Goal: Communication & Community: Answer question/provide support

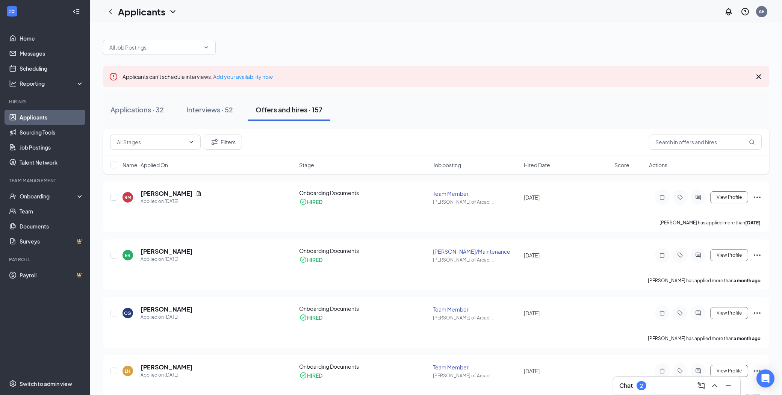
click at [642, 386] on div "2" at bounding box center [641, 385] width 3 height 6
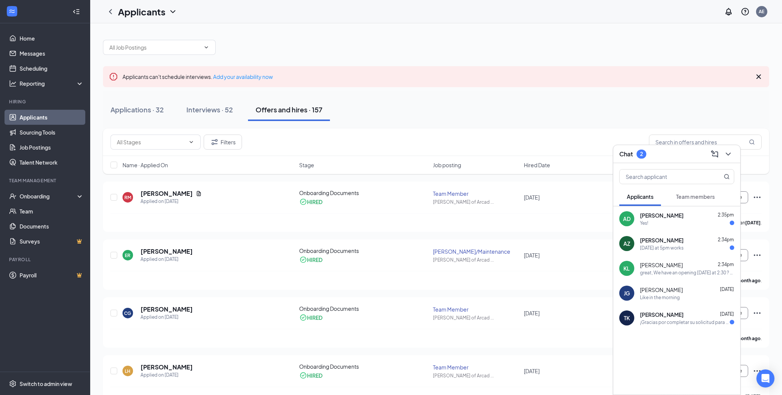
click at [693, 250] on div "Tomorrow at 5pm works" at bounding box center [687, 248] width 94 height 6
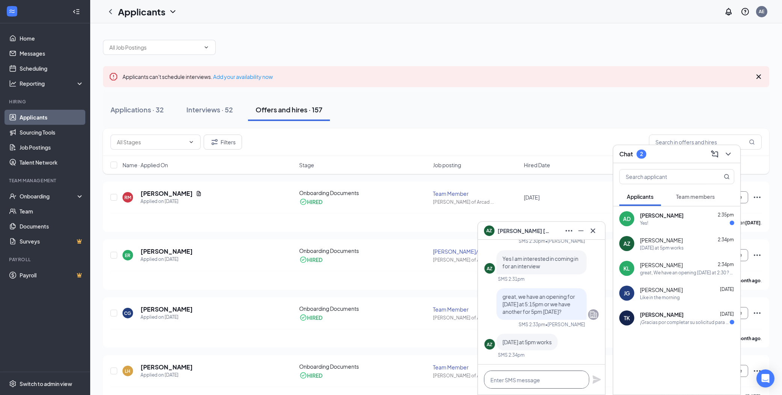
click at [536, 382] on textarea at bounding box center [536, 379] width 105 height 18
type textarea "g"
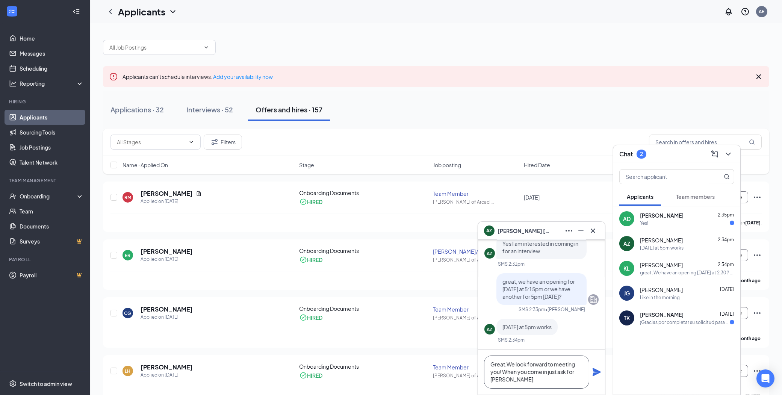
type textarea "Great.We look forward to meeting you! When you come in just ask for Jenny"
click at [595, 370] on icon "Plane" at bounding box center [596, 372] width 8 height 8
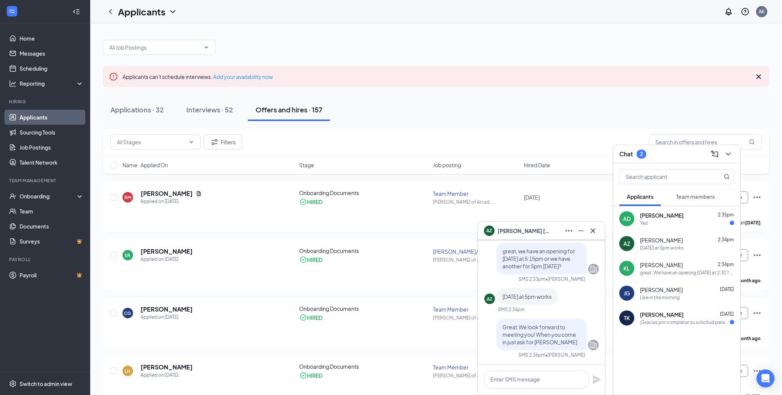
scroll to position [0, 0]
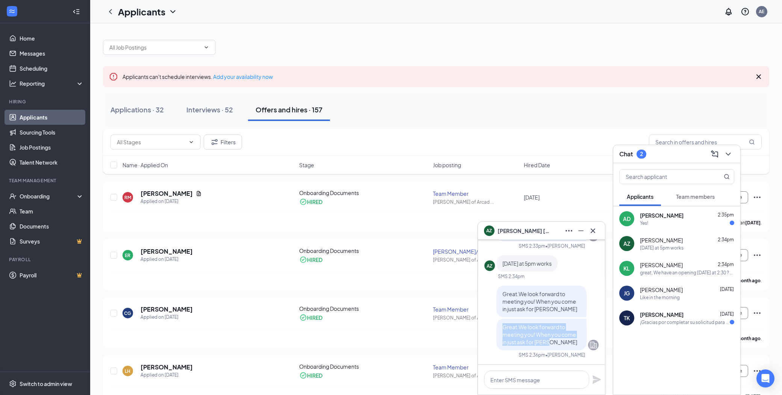
drag, startPoint x: 496, startPoint y: 327, endPoint x: 565, endPoint y: 341, distance: 70.6
click at [565, 341] on p "Great.We look forward to meeting you! When you come in just ask for Jenny" at bounding box center [541, 334] width 78 height 23
drag, startPoint x: 565, startPoint y: 341, endPoint x: 535, endPoint y: 336, distance: 30.4
copy span "Great.We look forward to meeting you! When you come in just ask for Jenny"
click at [692, 222] on div "Yes!" at bounding box center [687, 223] width 94 height 6
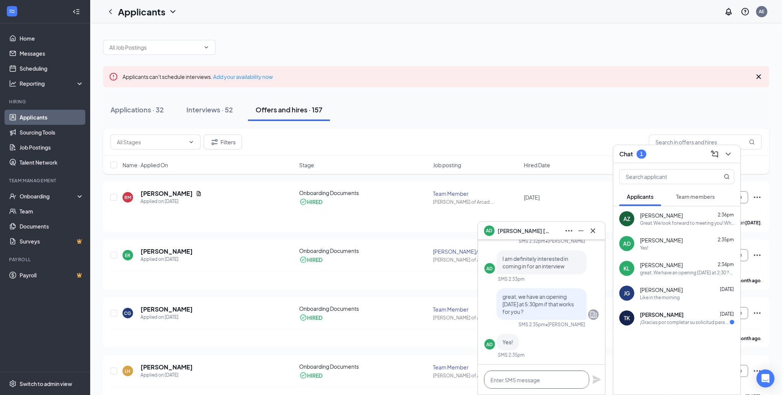
paste textarea "Great.We look forward to meeting you! When you come in just ask for Jenny"
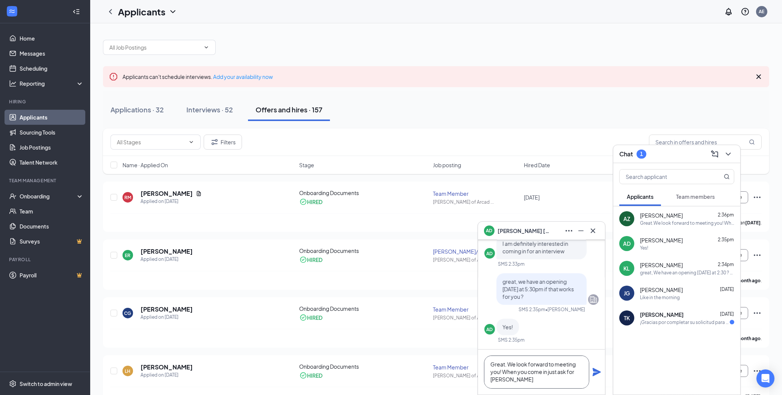
scroll to position [0, 0]
click at [510, 382] on textarea "Great. We look forward to meeting you! When you come in just ask for Jenny" at bounding box center [536, 371] width 105 height 33
type textarea "Great. We look forward to meeting you! When you come in just ask for Jenny"
click at [595, 370] on icon "Plane" at bounding box center [596, 372] width 8 height 8
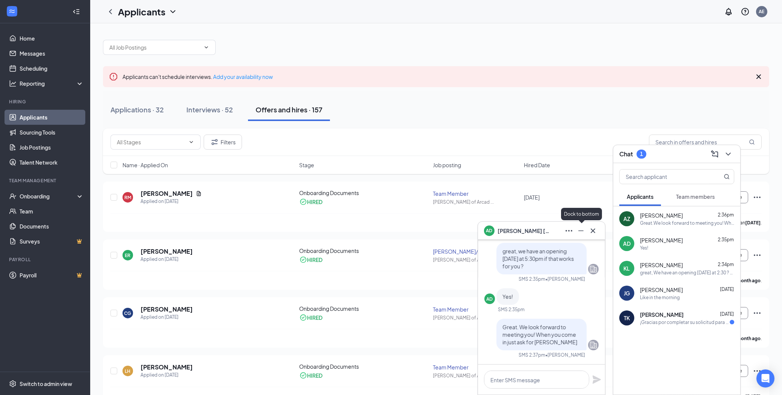
click at [575, 228] on button at bounding box center [581, 231] width 12 height 12
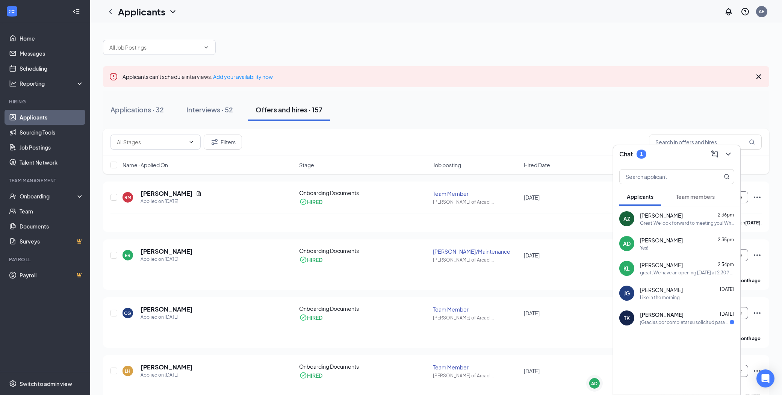
click at [678, 286] on span "[PERSON_NAME]" at bounding box center [661, 290] width 43 height 8
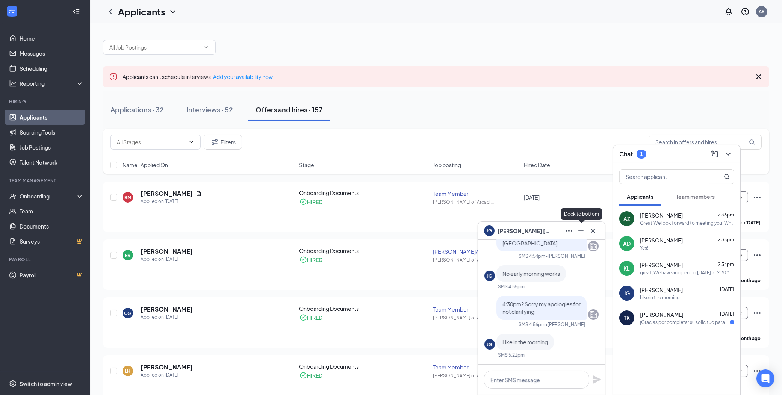
click at [579, 227] on icon "Minimize" at bounding box center [580, 230] width 9 height 9
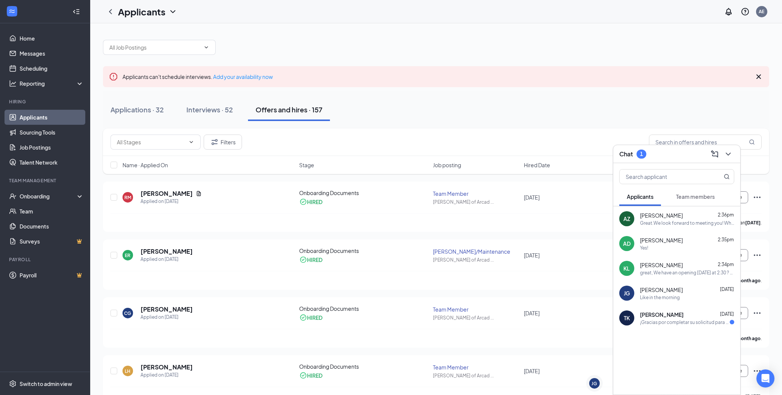
click at [691, 269] on div "great, We have an opening tomorrow at 2:30 ? does that work for you ?" at bounding box center [687, 272] width 94 height 6
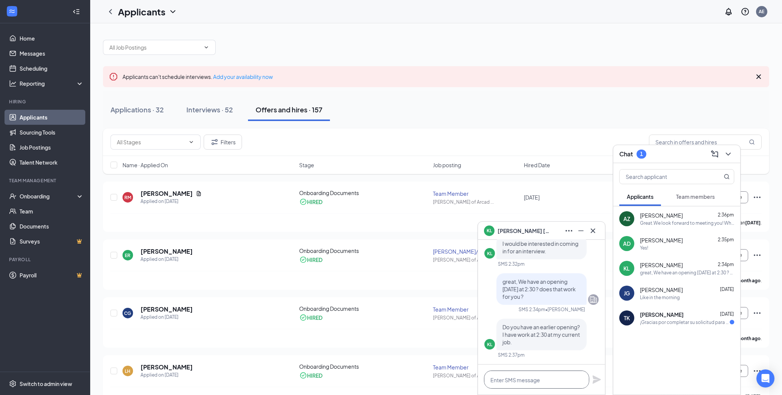
click at [534, 378] on textarea at bounding box center [536, 379] width 105 height 18
type textarea "W"
type textarea "Does 11:15 am work?"
click at [595, 377] on icon "Plane" at bounding box center [596, 379] width 8 height 8
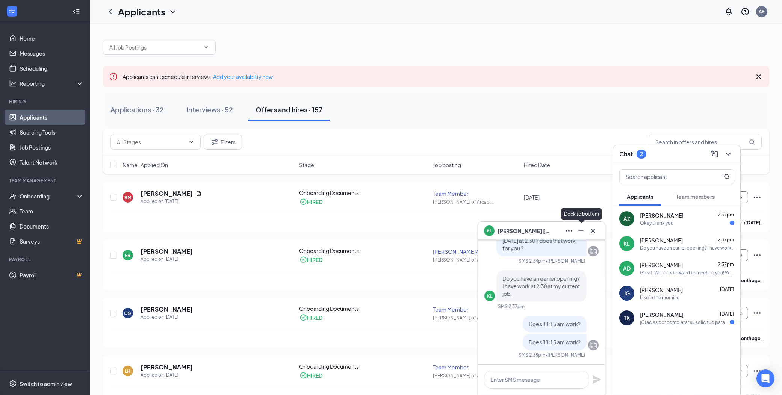
click at [577, 232] on icon "Minimize" at bounding box center [580, 230] width 9 height 9
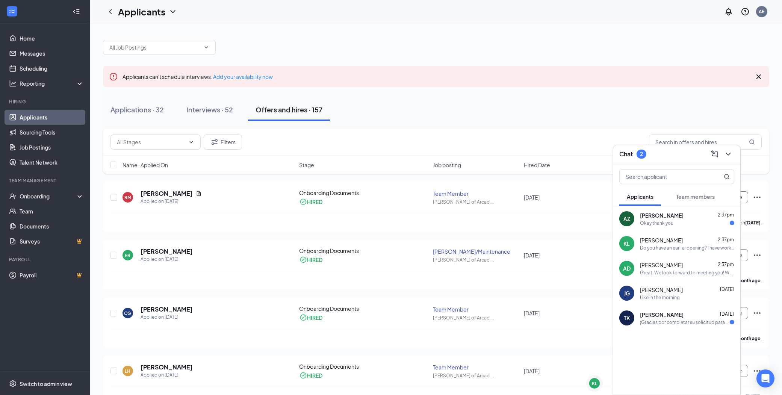
click at [643, 220] on div "Okay thank you" at bounding box center [656, 223] width 33 height 6
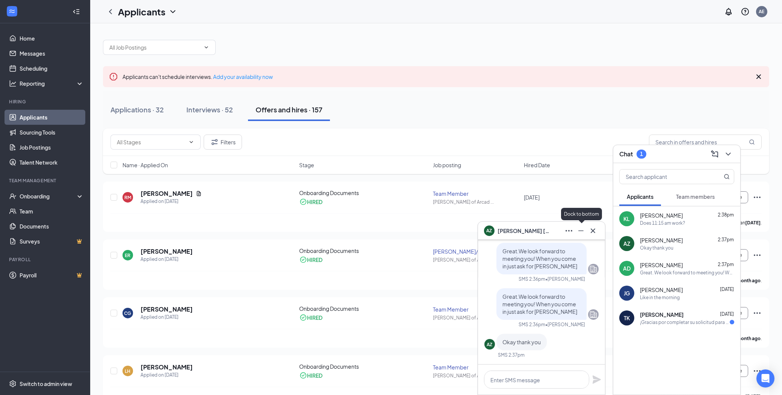
click at [584, 231] on icon "Minimize" at bounding box center [580, 230] width 9 height 9
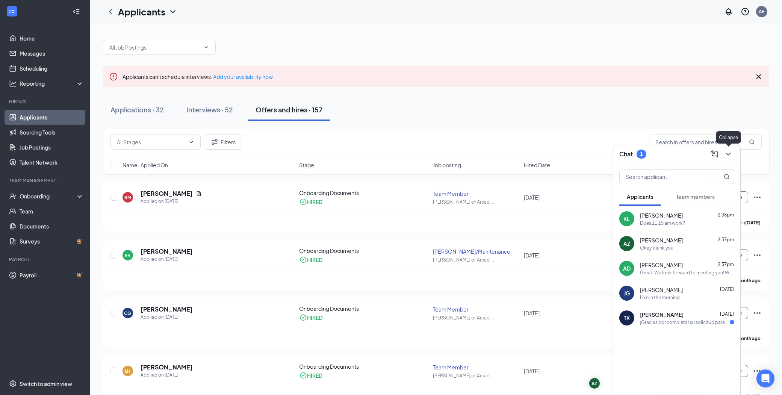
click at [729, 156] on icon "ChevronDown" at bounding box center [727, 153] width 9 height 9
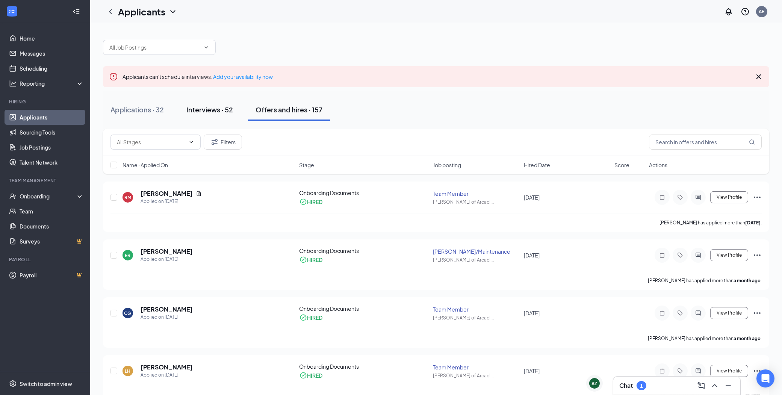
click at [194, 110] on div "Interviews · 52" at bounding box center [209, 109] width 47 height 9
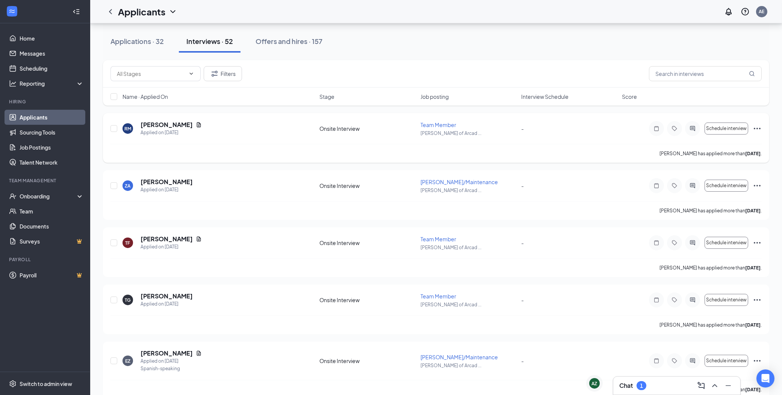
scroll to position [83, 0]
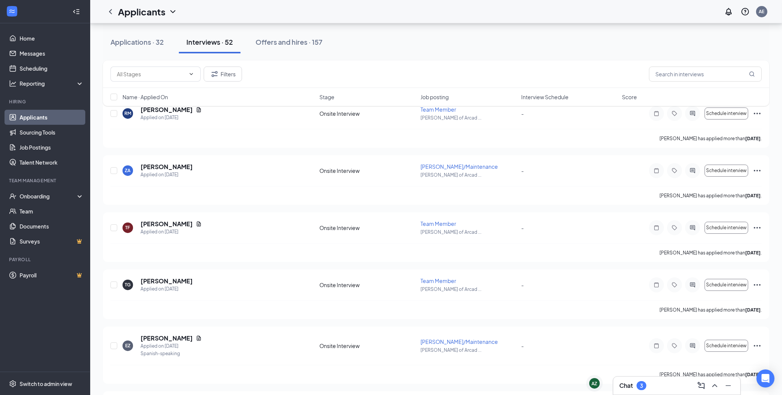
click at [644, 385] on div "3" at bounding box center [641, 385] width 10 height 9
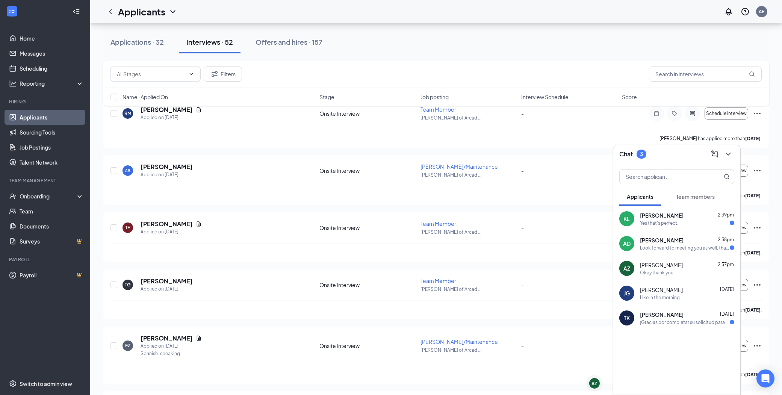
click at [669, 224] on div "Yes that's perfect." at bounding box center [659, 223] width 38 height 6
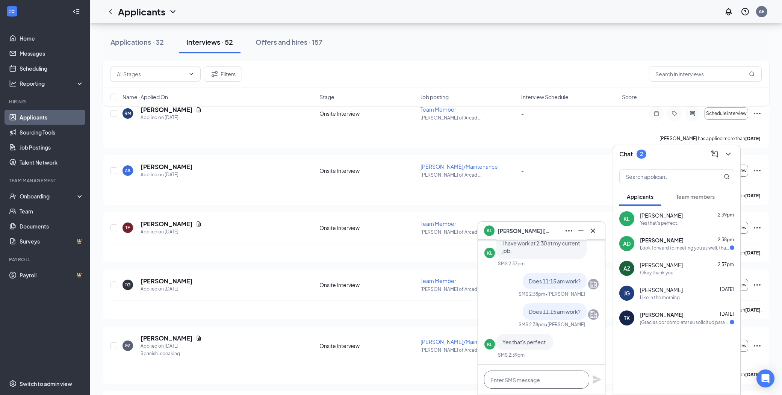
click at [508, 385] on textarea at bounding box center [536, 379] width 105 height 18
type textarea "F"
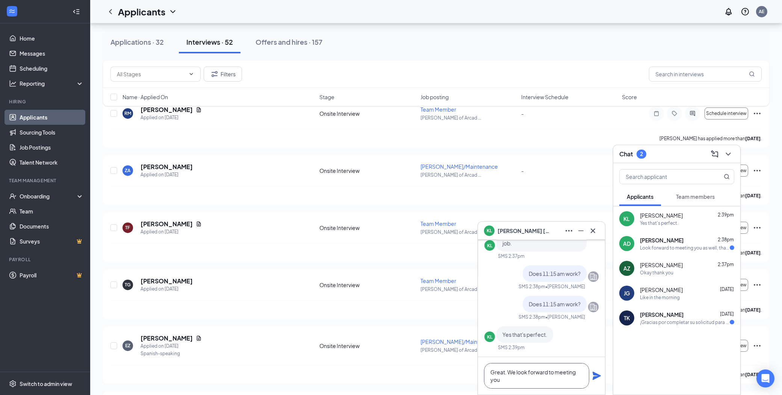
scroll to position [1, 0]
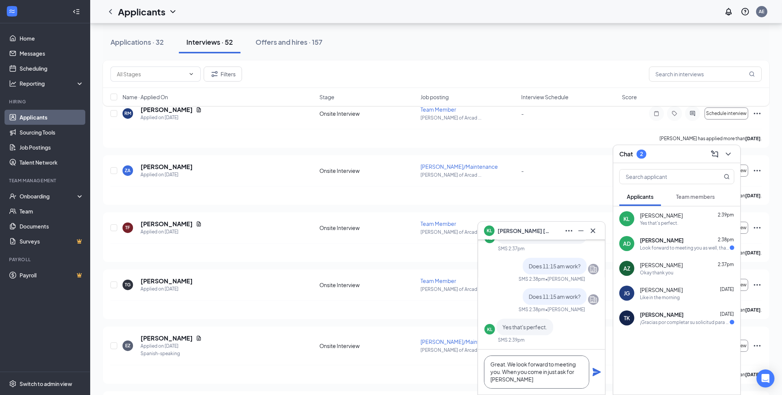
click at [505, 362] on textarea "Great. We look forward to meeting you. When you come in just ask for Rosalyn" at bounding box center [536, 371] width 105 height 33
click at [550, 380] on textarea "Great. We look forward to meeting you. When you come in just ask for Rosalyn" at bounding box center [536, 371] width 105 height 33
type textarea "Great. We look forward to meeting you. When you come in just ask for Rosalyn"
click at [595, 372] on icon "Plane" at bounding box center [596, 372] width 8 height 8
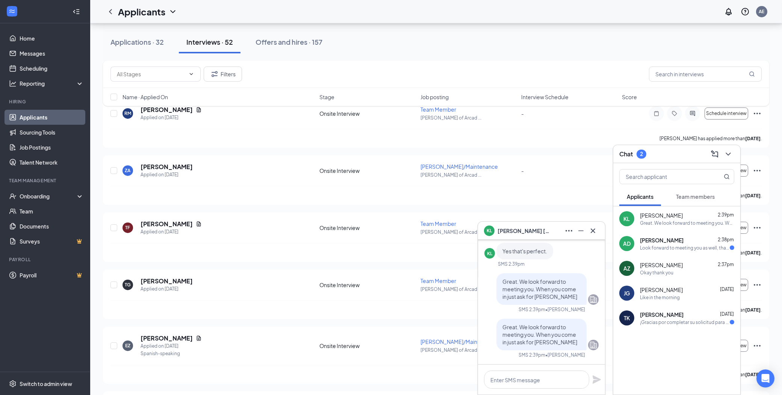
click at [644, 245] on div "Look forward to meeting you as well, thank you so much!" at bounding box center [685, 248] width 90 height 6
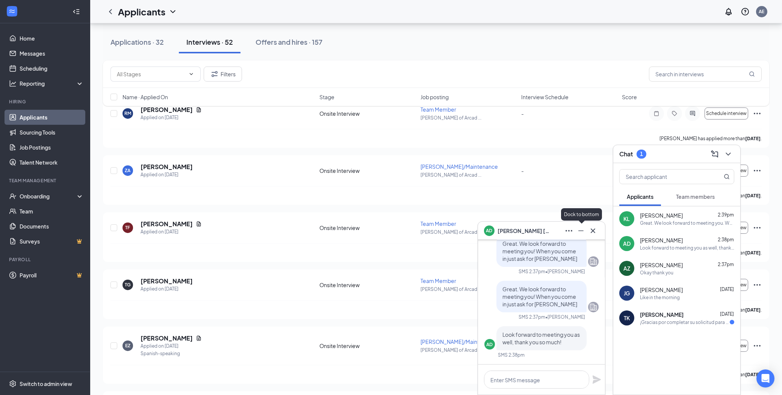
click at [582, 226] on icon "Minimize" at bounding box center [580, 230] width 9 height 9
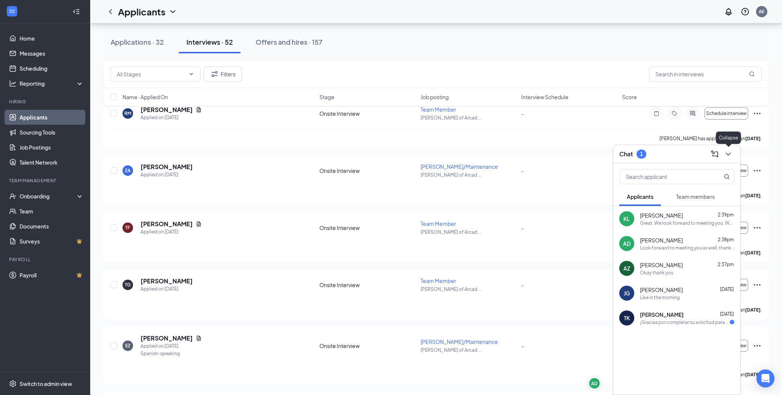
click at [723, 154] on icon "ChevronDown" at bounding box center [727, 153] width 9 height 9
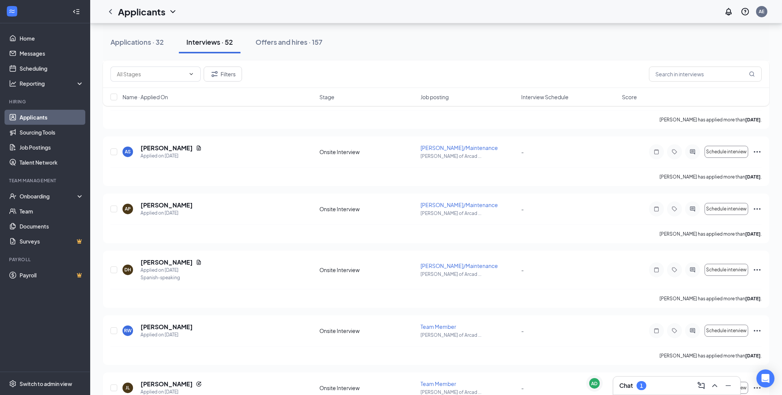
scroll to position [459, 0]
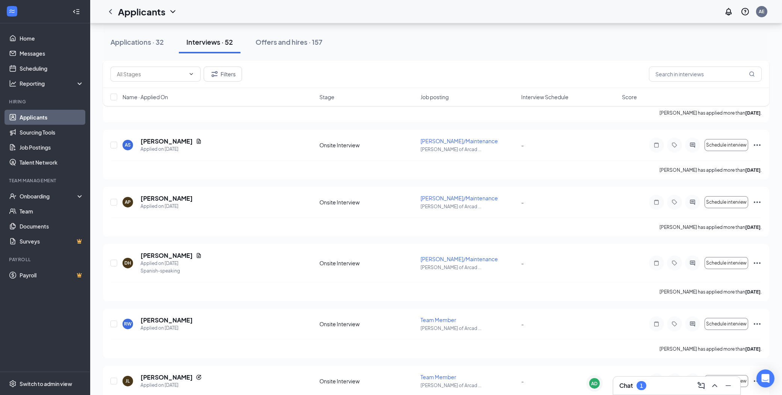
click at [655, 386] on div "Chat 1" at bounding box center [676, 385] width 115 height 12
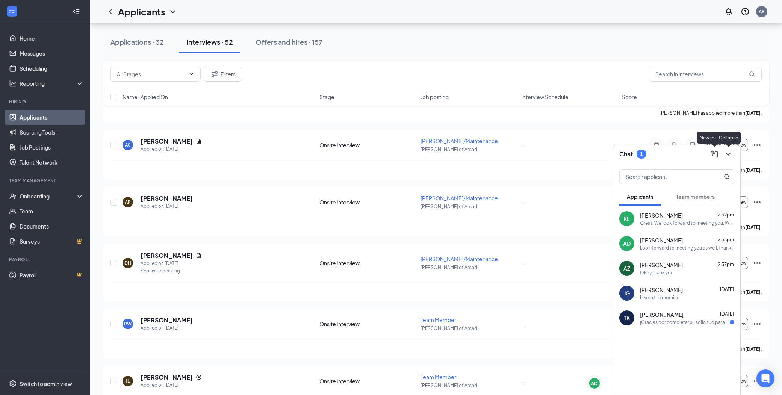
click at [731, 153] on icon "ChevronDown" at bounding box center [727, 153] width 9 height 9
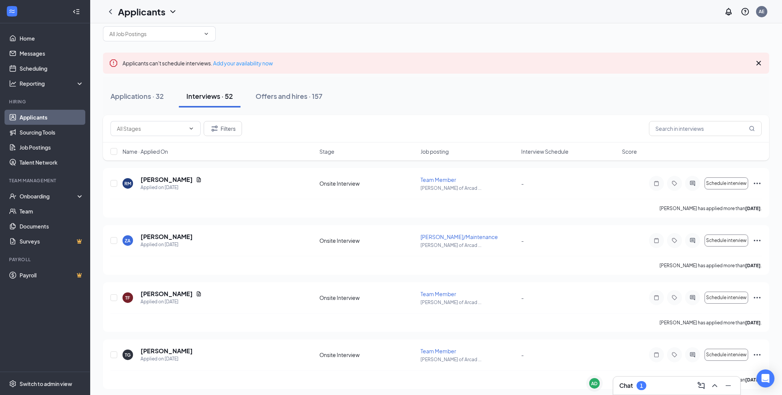
scroll to position [0, 0]
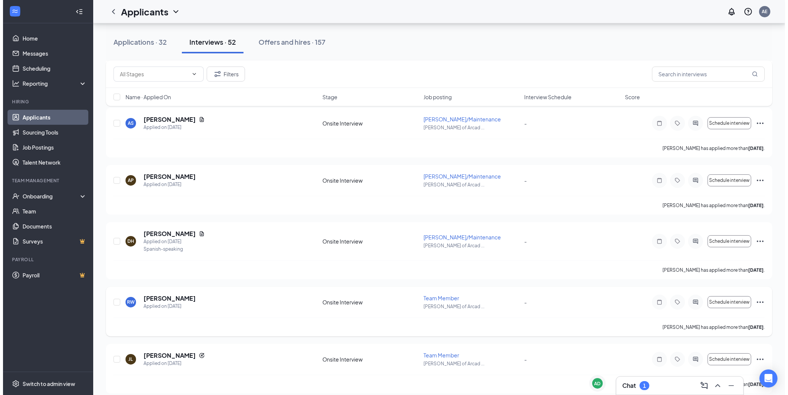
scroll to position [501, 0]
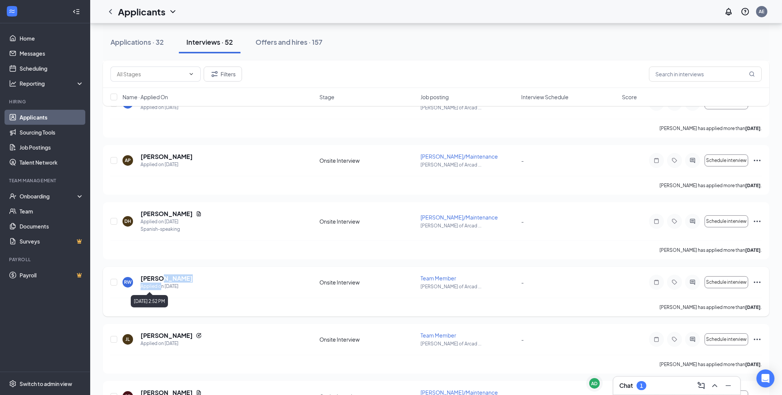
click at [163, 282] on div "[PERSON_NAME] Applied on [DATE]" at bounding box center [166, 282] width 52 height 16
drag, startPoint x: 163, startPoint y: 282, endPoint x: 159, endPoint y: 278, distance: 6.1
click at [159, 278] on h5 "[PERSON_NAME]" at bounding box center [166, 278] width 52 height 8
click at [159, 278] on div at bounding box center [394, 197] width 788 height 395
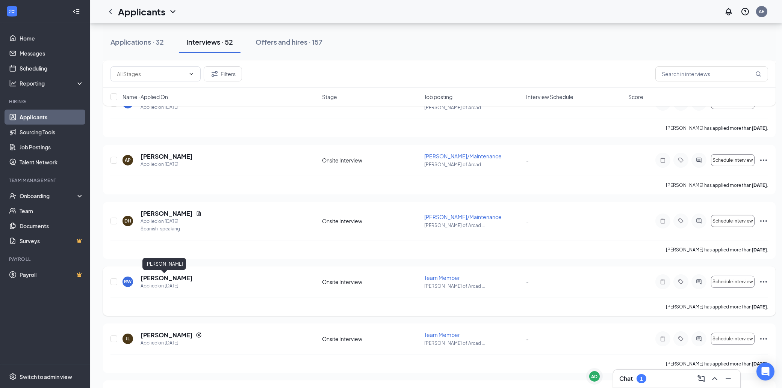
click at [160, 275] on h5 "[PERSON_NAME]" at bounding box center [166, 278] width 52 height 8
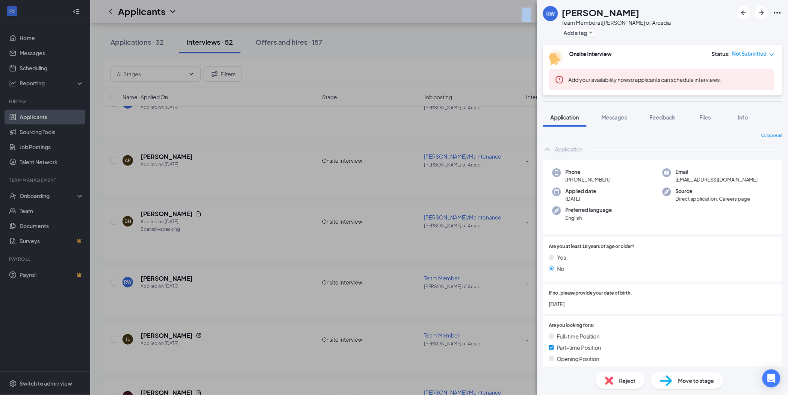
click at [522, 15] on div "RW [PERSON_NAME] Team Member at [GEOGRAPHIC_DATA][PERSON_NAME] of Arcadia Add a…" at bounding box center [394, 197] width 788 height 395
click at [525, 14] on img at bounding box center [526, 15] width 9 height 15
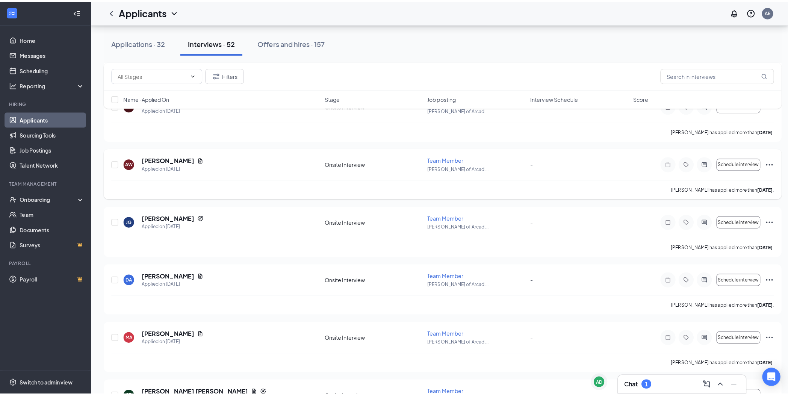
scroll to position [793, 0]
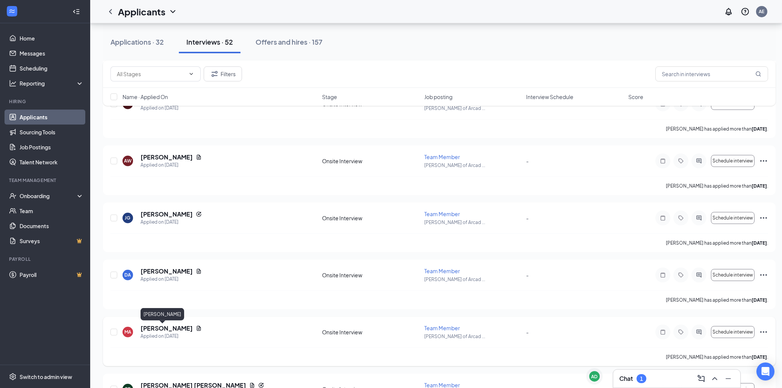
click at [153, 328] on h5 "[PERSON_NAME]" at bounding box center [166, 329] width 52 height 8
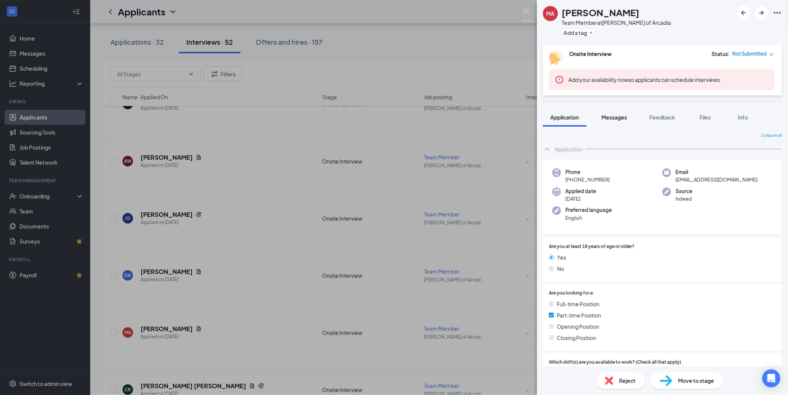
click at [620, 116] on span "Messages" at bounding box center [614, 117] width 26 height 7
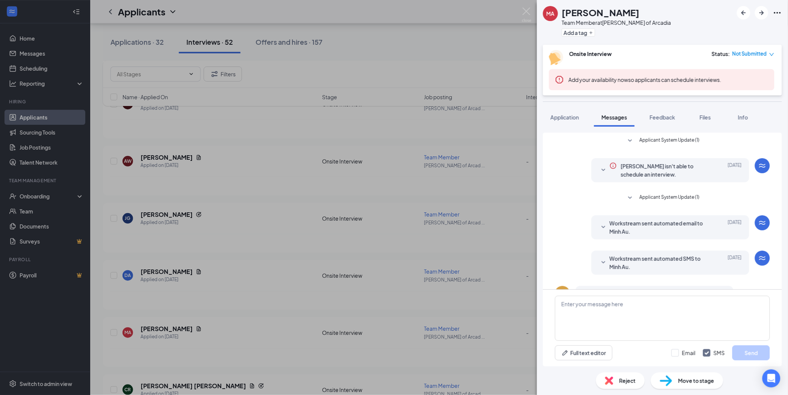
click at [520, 7] on div "MA Minh Au Team Member at [GEOGRAPHIC_DATA][PERSON_NAME] of Arcadia Add a tag O…" at bounding box center [394, 197] width 788 height 395
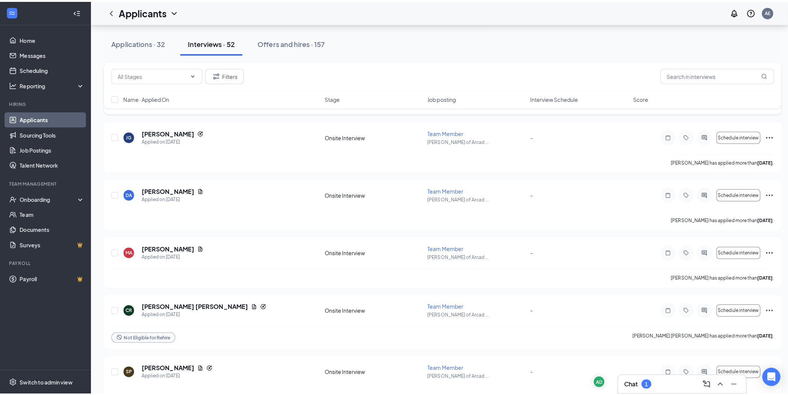
scroll to position [918, 0]
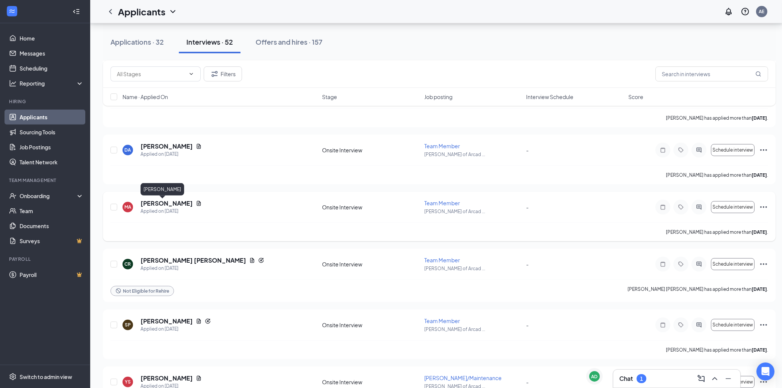
click at [148, 202] on h5 "[PERSON_NAME]" at bounding box center [166, 203] width 52 height 8
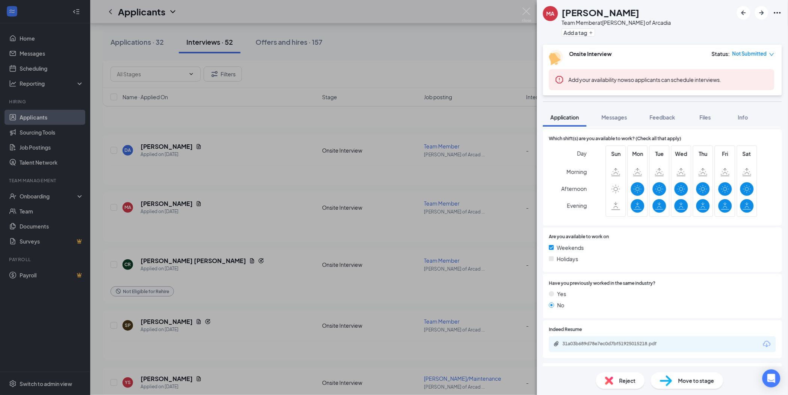
scroll to position [267, 0]
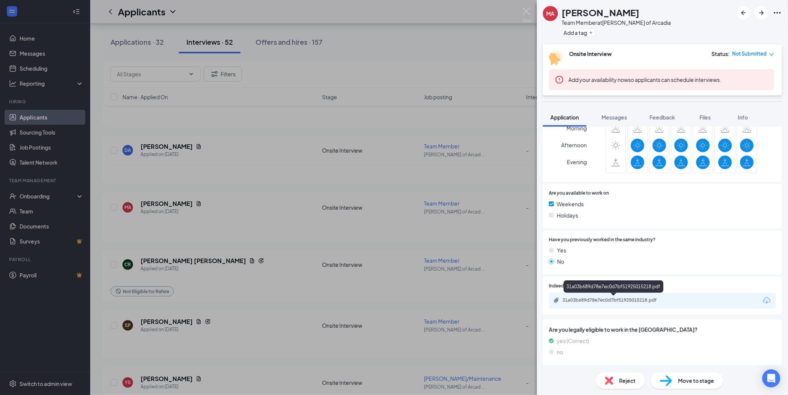
click at [565, 297] on div "31a03b689d78e7ec0d7bf51925015218.pdf" at bounding box center [614, 300] width 105 height 6
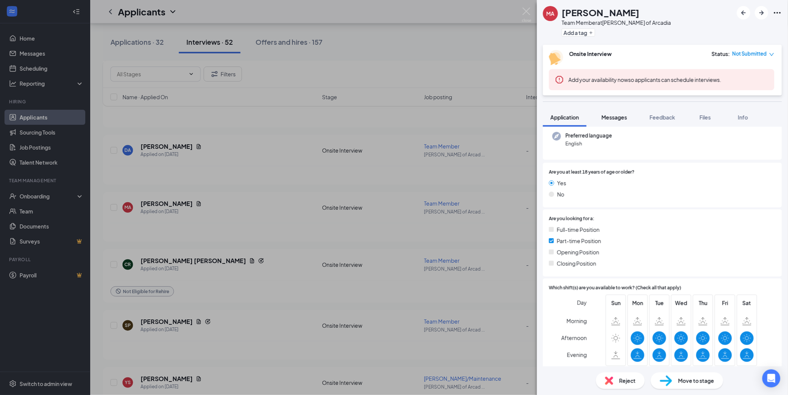
scroll to position [55, 0]
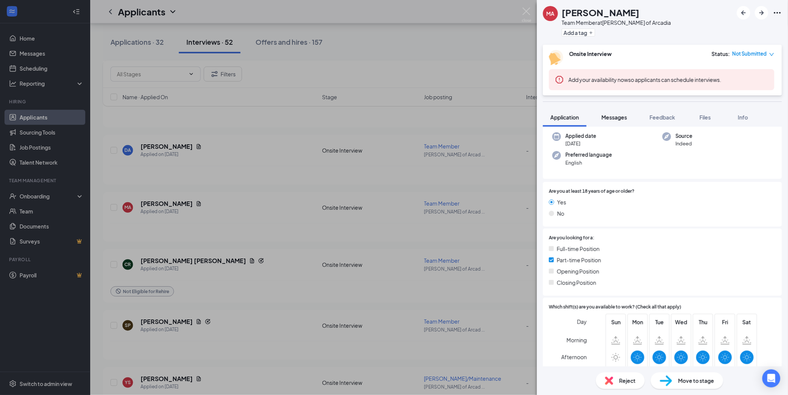
click at [612, 112] on button "Messages" at bounding box center [614, 117] width 41 height 19
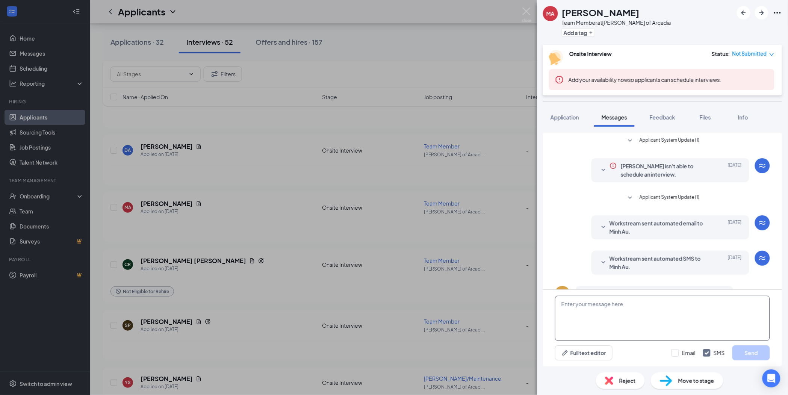
click at [614, 323] on textarea at bounding box center [662, 318] width 215 height 45
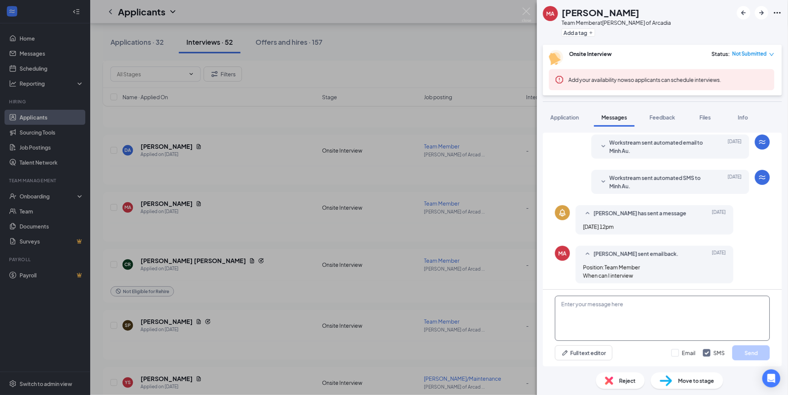
scroll to position [82, 0]
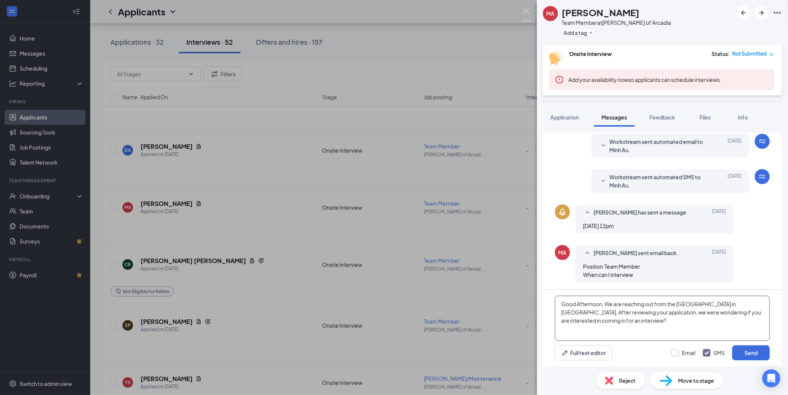
type textarea "Good Afternoon, We are reaching out from the [GEOGRAPHIC_DATA] in [GEOGRAPHIC_D…"
click at [678, 351] on input "Email" at bounding box center [683, 353] width 24 height 8
checkbox input "true"
click at [756, 350] on button "Send" at bounding box center [751, 352] width 38 height 15
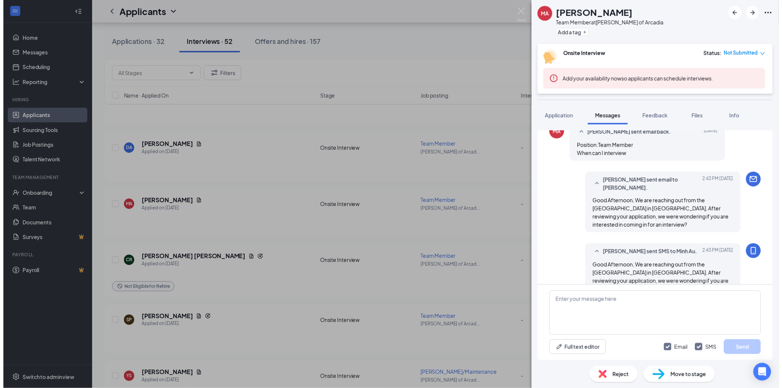
scroll to position [212, 0]
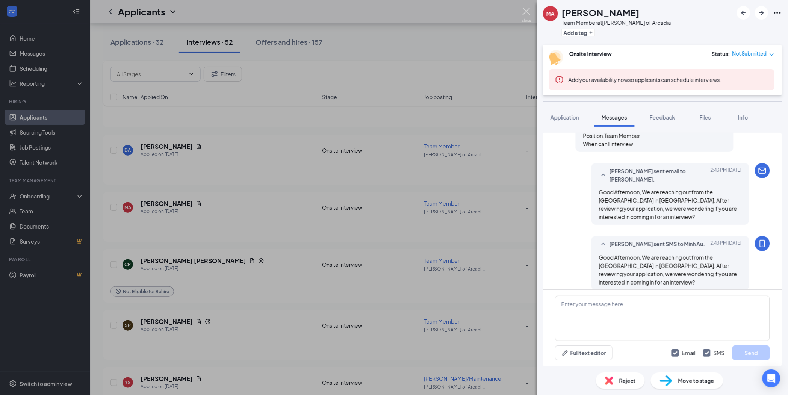
click at [530, 17] on img at bounding box center [526, 15] width 9 height 15
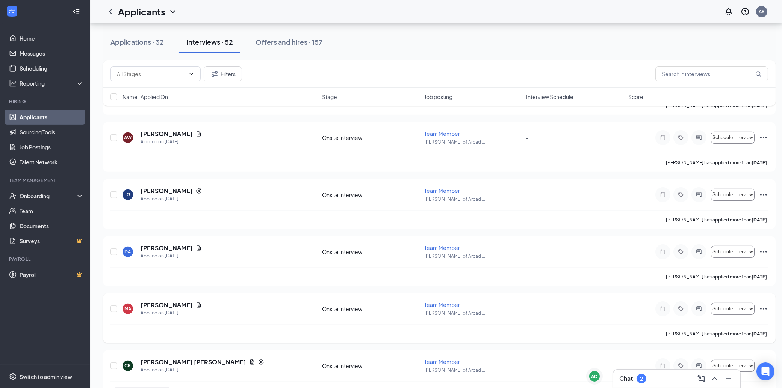
scroll to position [751, 0]
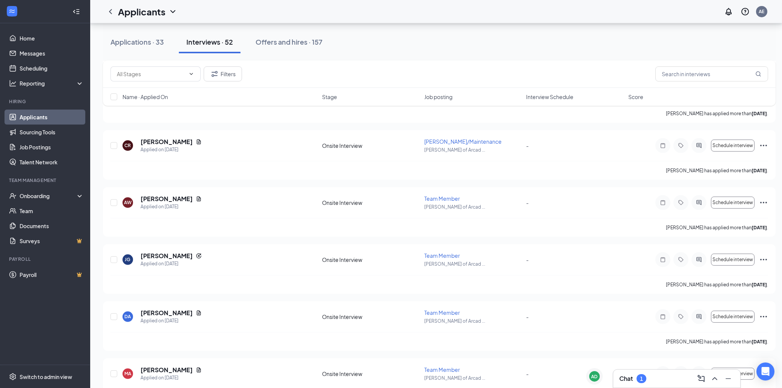
click at [672, 380] on div "Chat 1" at bounding box center [676, 379] width 115 height 12
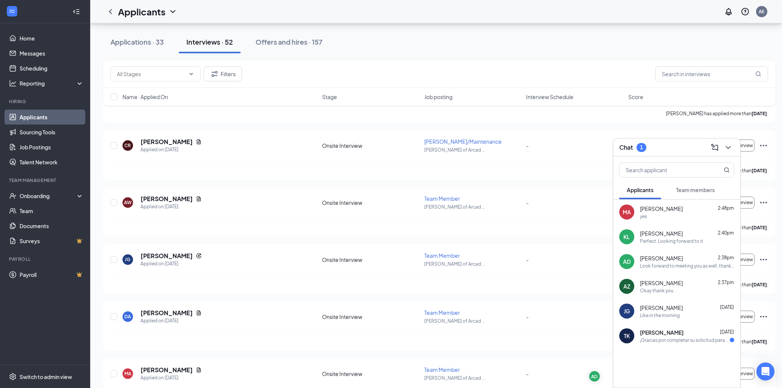
click at [684, 218] on div "yes" at bounding box center [687, 216] width 94 height 6
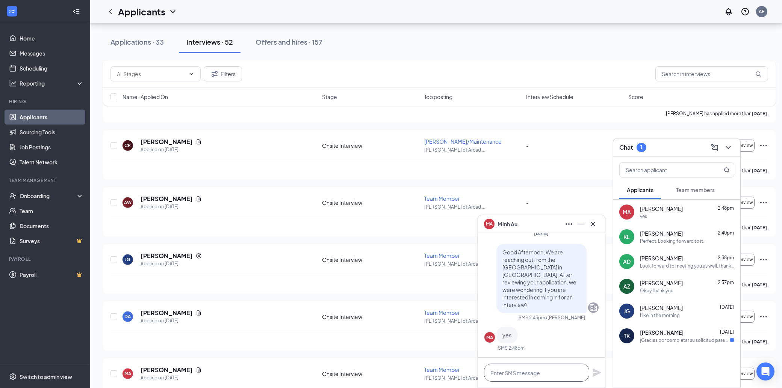
click at [532, 367] on textarea at bounding box center [536, 373] width 105 height 18
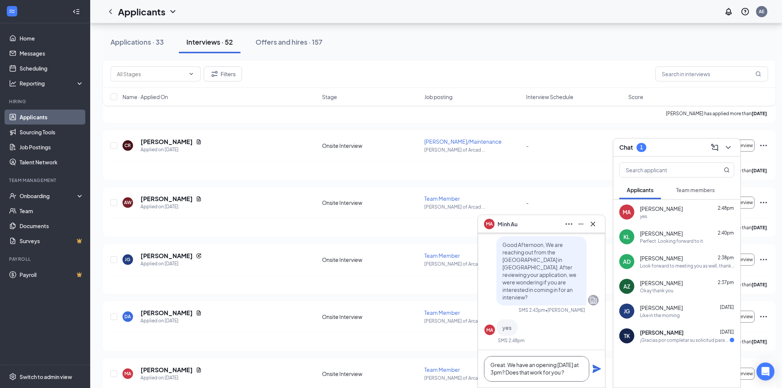
type textarea "Great. We have an opening [DATE] at 3pm? Does that work for you ?"
click at [593, 369] on icon "Plane" at bounding box center [596, 369] width 9 height 9
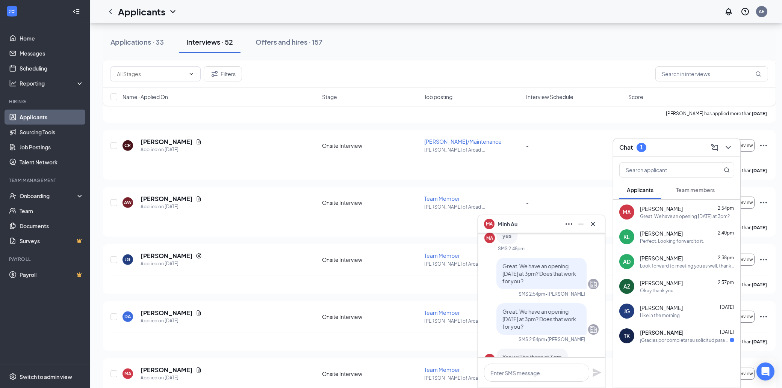
scroll to position [-1, 0]
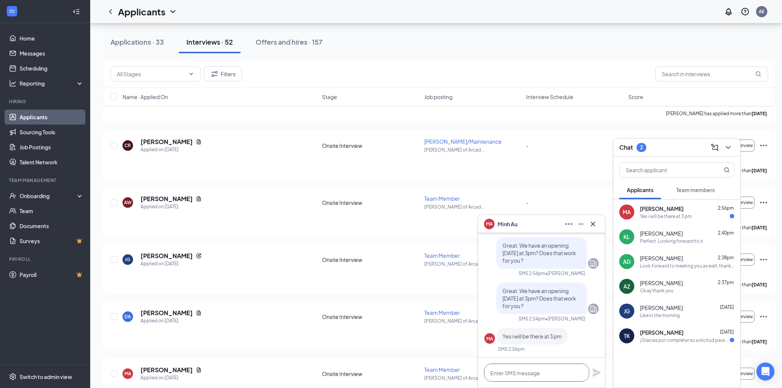
click at [509, 374] on textarea at bounding box center [536, 373] width 105 height 18
type textarea "G"
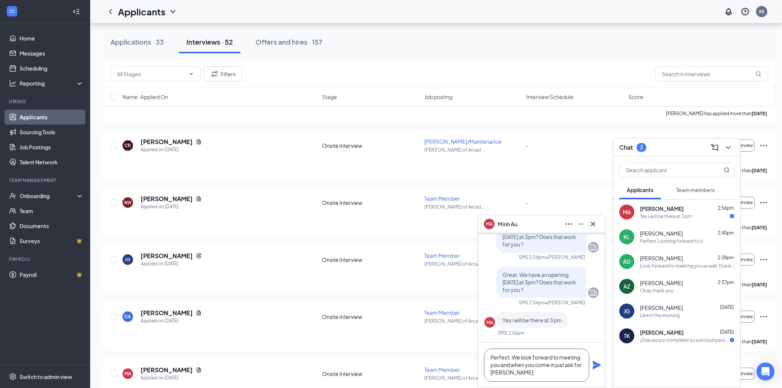
type textarea "Perfect. We look forward to meeting you and when you come in just ask for [PERS…"
click at [595, 367] on icon "Plane" at bounding box center [596, 365] width 8 height 8
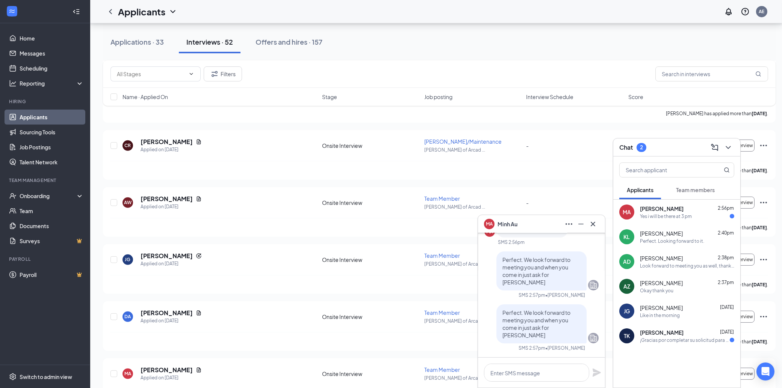
scroll to position [-83, 0]
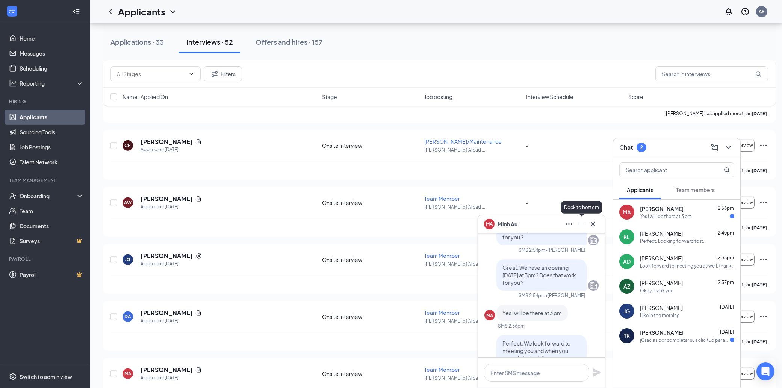
click at [580, 222] on icon "Minimize" at bounding box center [580, 224] width 9 height 9
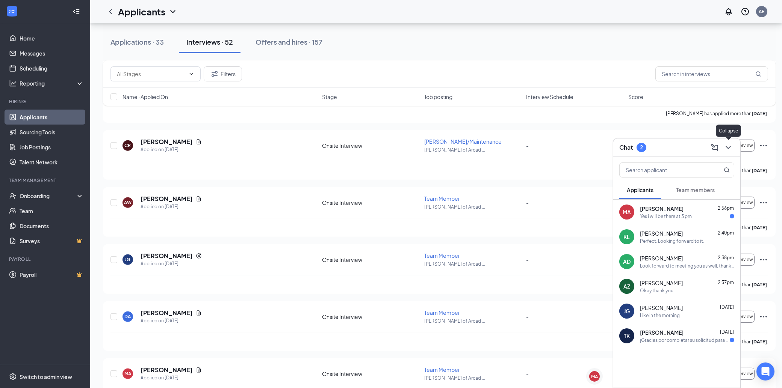
click at [726, 145] on icon "ChevronDown" at bounding box center [727, 147] width 9 height 9
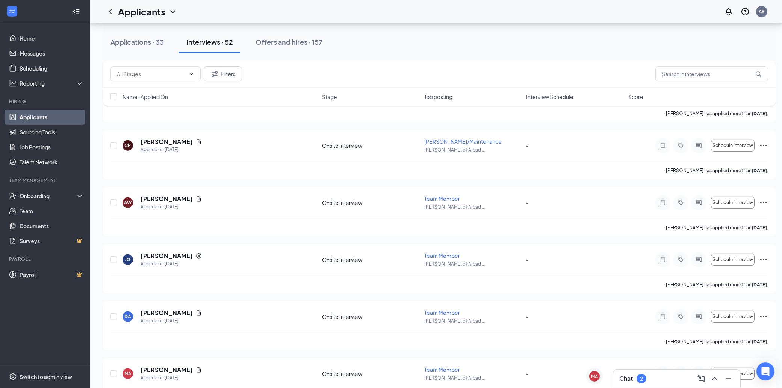
click at [645, 382] on div "Chat 2" at bounding box center [632, 378] width 27 height 9
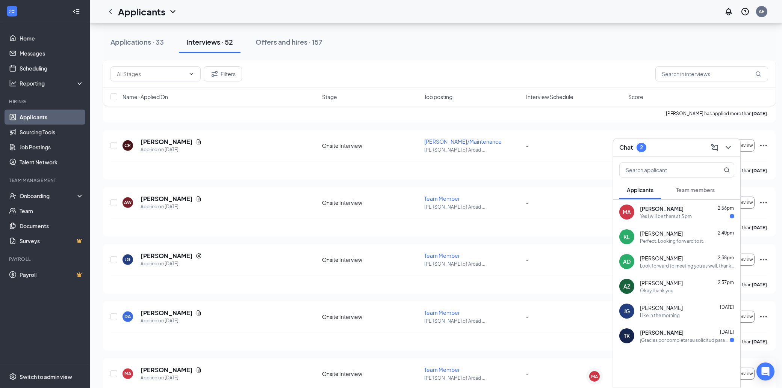
click at [669, 215] on div "Yes i will be there at 3 pm" at bounding box center [666, 216] width 52 height 6
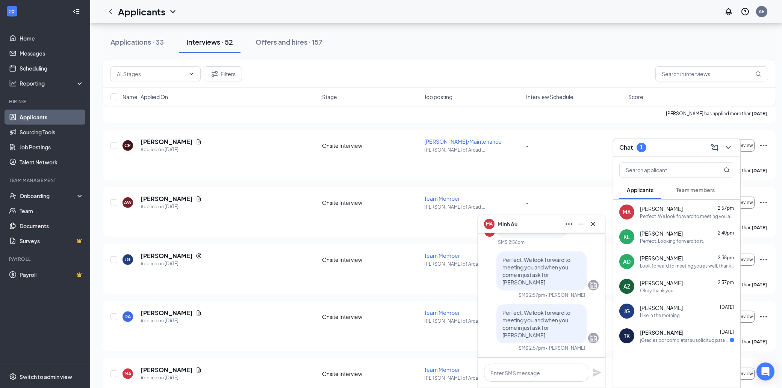
click at [583, 217] on div "MA Minh Au" at bounding box center [541, 224] width 127 height 18
